Goal: Navigation & Orientation: Find specific page/section

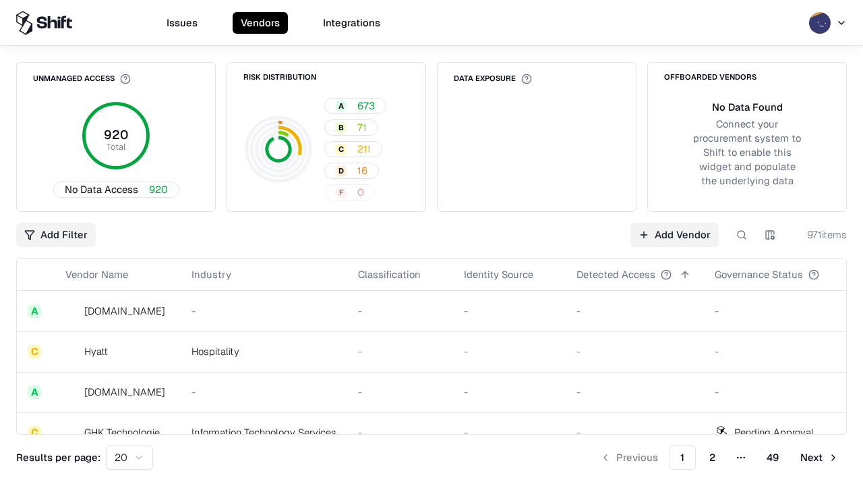
click at [129, 457] on html "Issues Vendors Integrations Unmanaged Access 920 Total No Data Access 920 Risk …" at bounding box center [431, 243] width 863 height 486
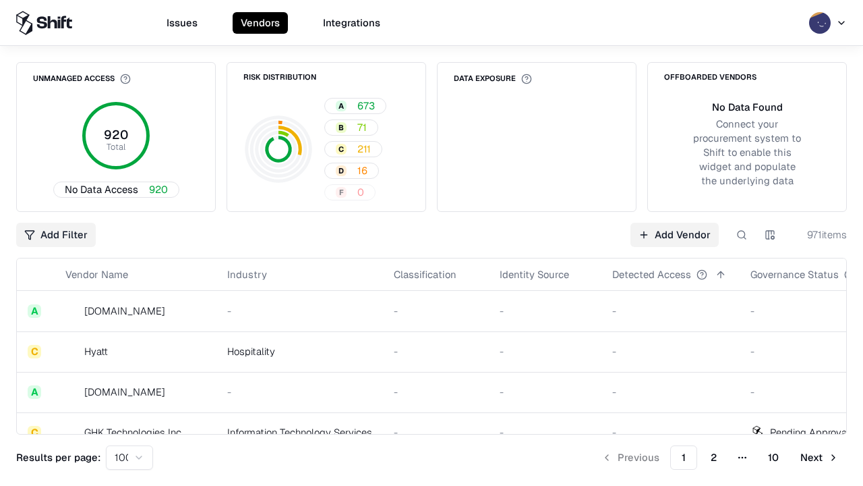
click at [819, 457] on button "Next" at bounding box center [819, 457] width 55 height 24
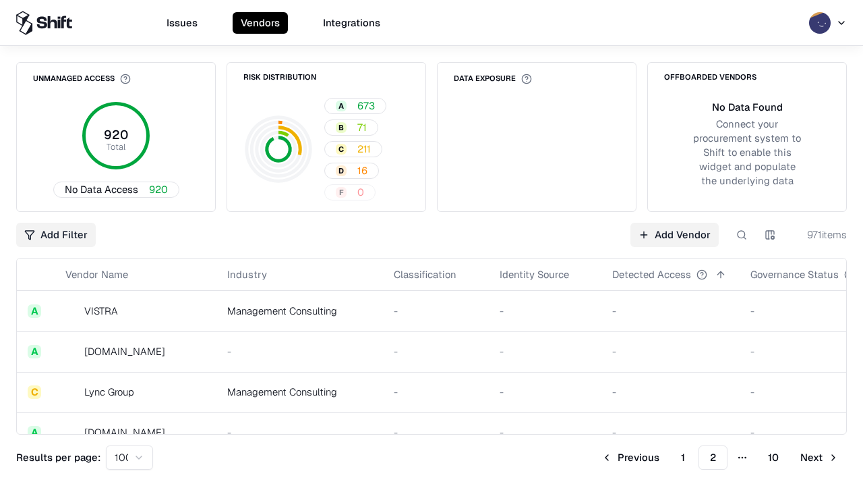
click at [819, 457] on button "Next" at bounding box center [819, 457] width 55 height 24
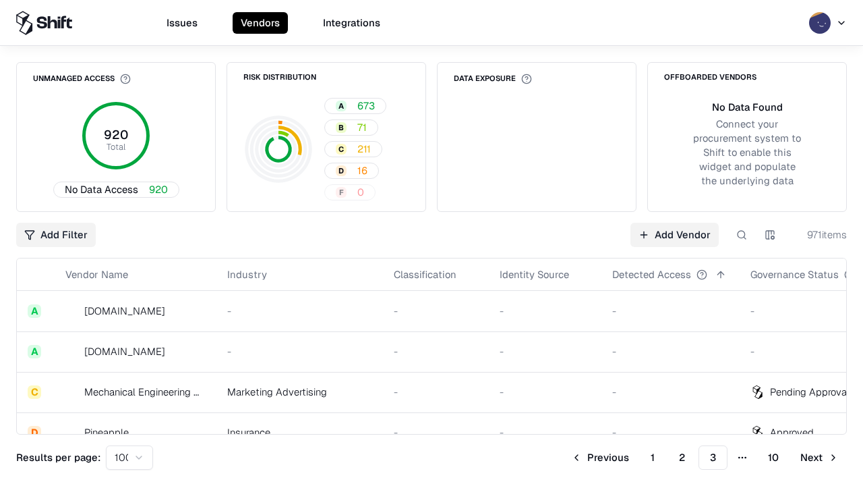
click at [819, 457] on button "Next" at bounding box center [819, 457] width 55 height 24
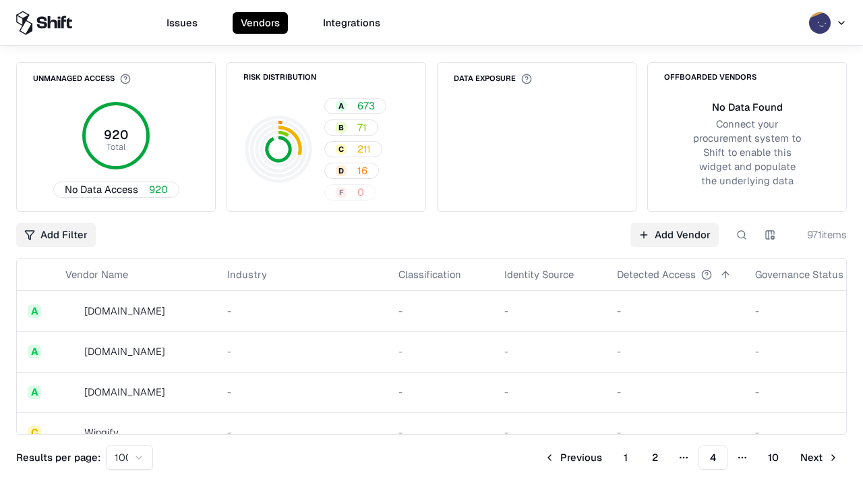
click at [819, 457] on button "Next" at bounding box center [819, 457] width 55 height 24
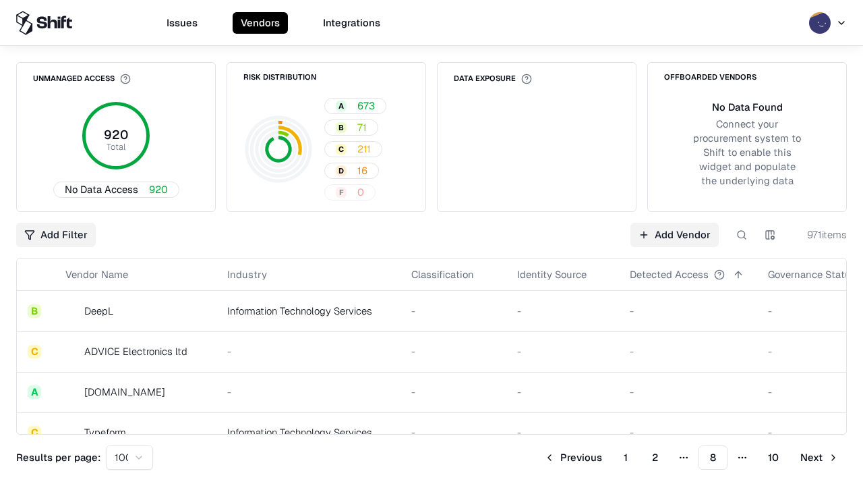
click at [819, 457] on button "Next" at bounding box center [819, 457] width 55 height 24
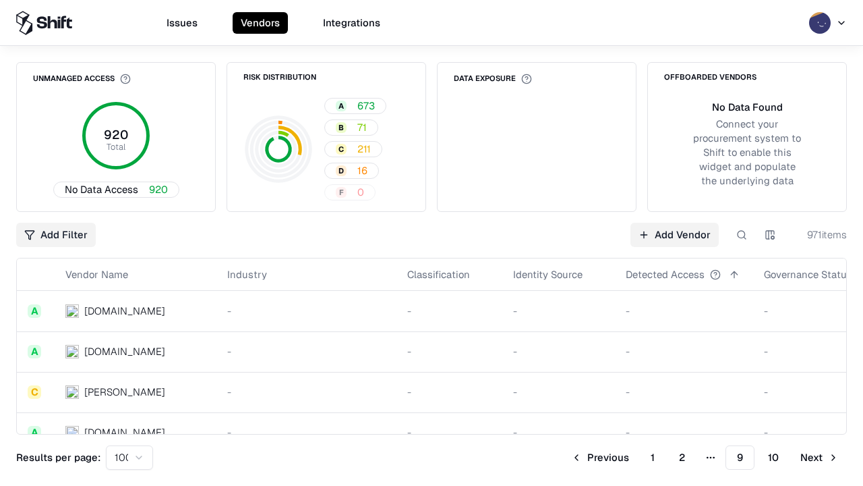
click at [819, 457] on button "Next" at bounding box center [819, 457] width 55 height 24
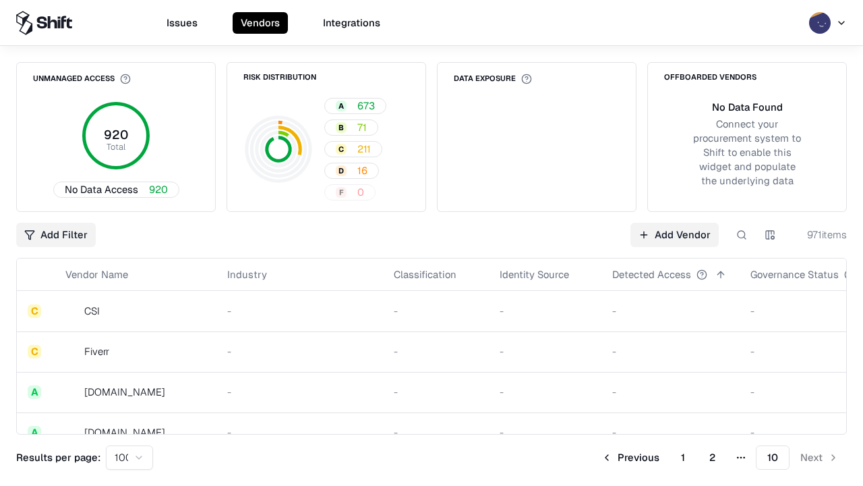
click at [630, 457] on button "Previous" at bounding box center [630, 457] width 74 height 24
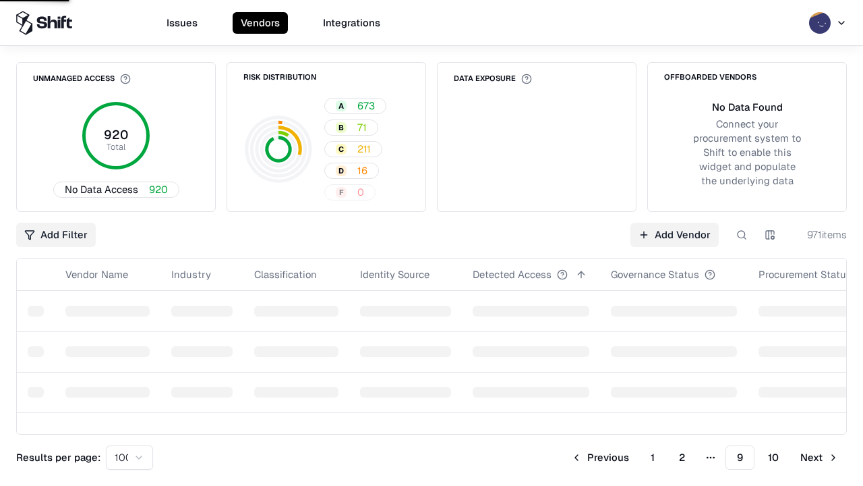
click at [600, 457] on button "Previous" at bounding box center [600, 457] width 74 height 24
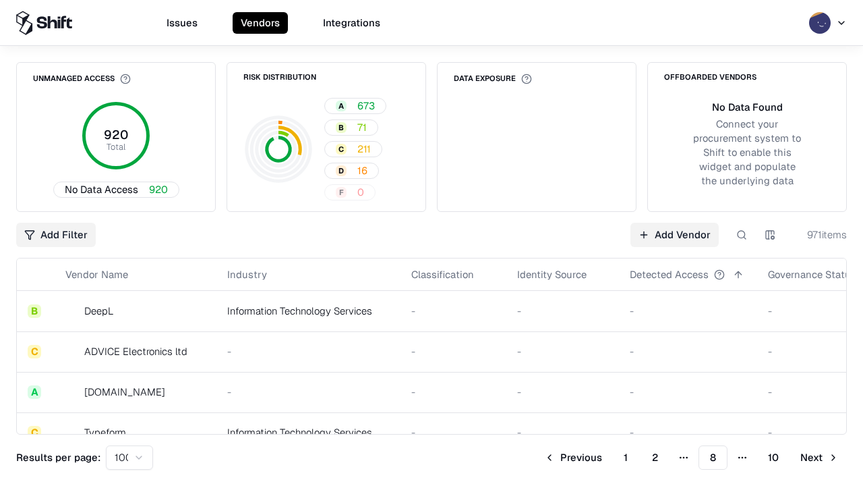
click at [573, 457] on button "Previous" at bounding box center [573, 457] width 74 height 24
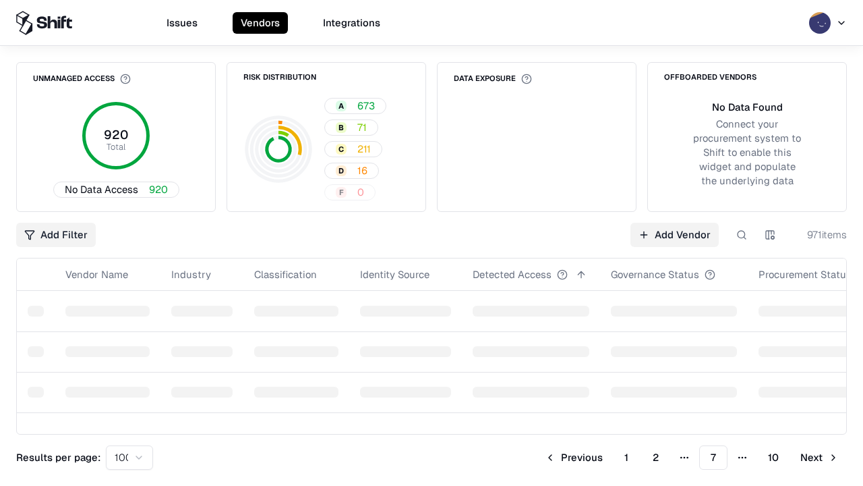
click at [574, 457] on button "Previous" at bounding box center [574, 457] width 74 height 24
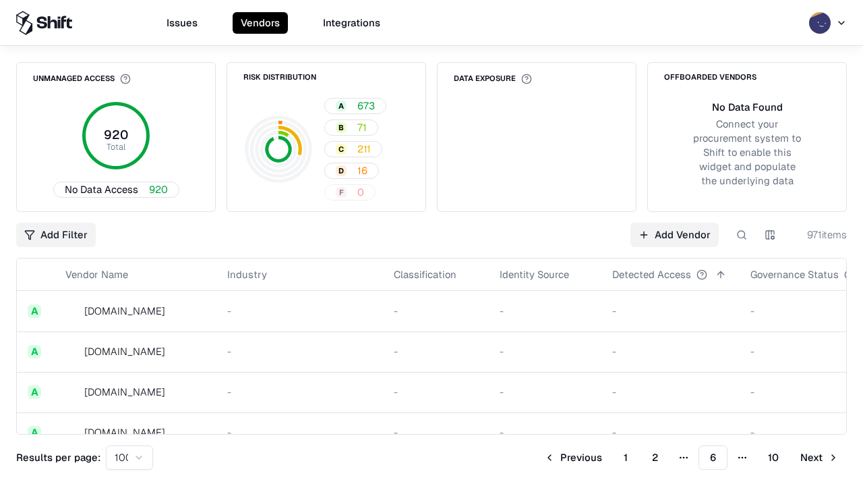
click at [573, 457] on button "Previous" at bounding box center [573, 457] width 74 height 24
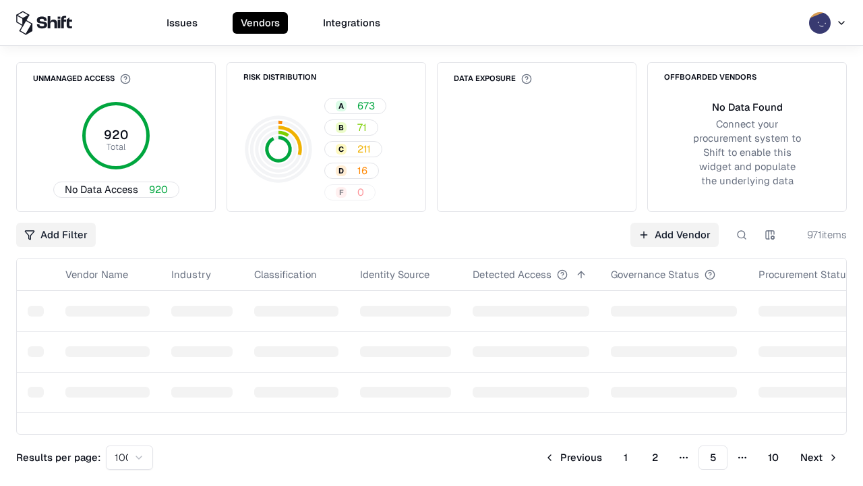
click at [573, 457] on button "Previous" at bounding box center [573, 457] width 74 height 24
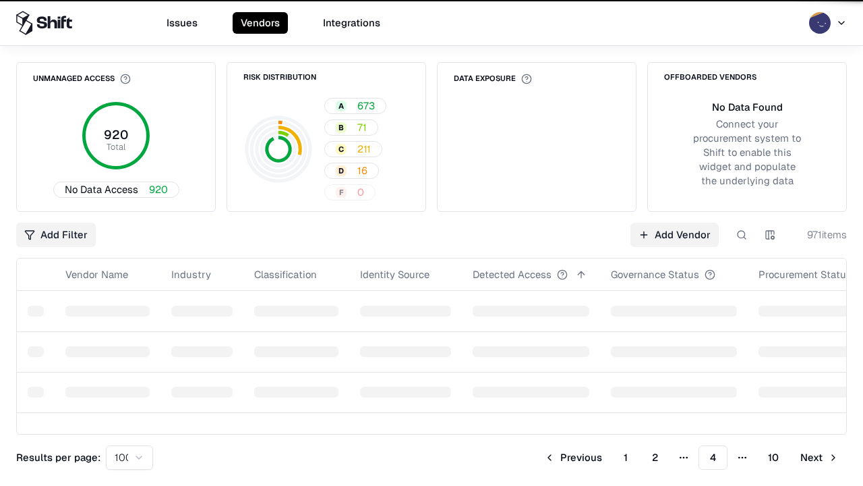
click at [573, 457] on button "Previous" at bounding box center [573, 457] width 74 height 24
